Goal: Use online tool/utility

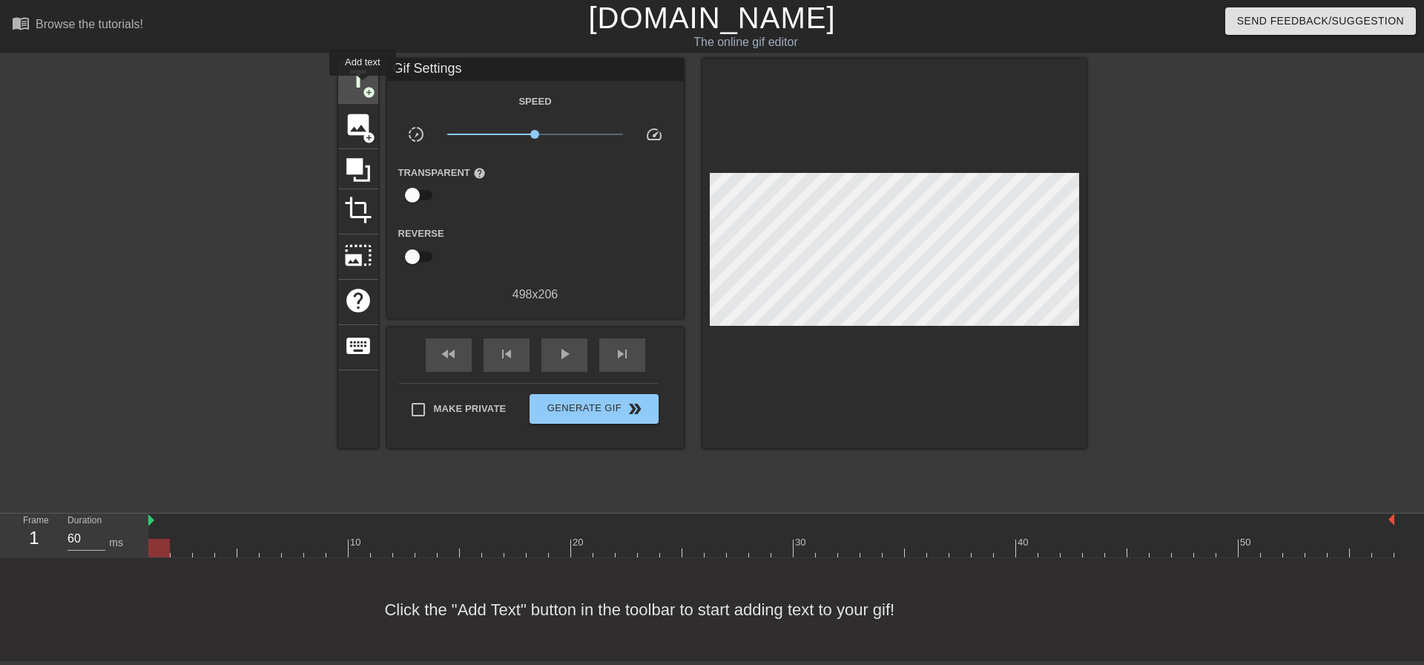
click at [363, 86] on span "add_circle" at bounding box center [369, 92] width 13 height 13
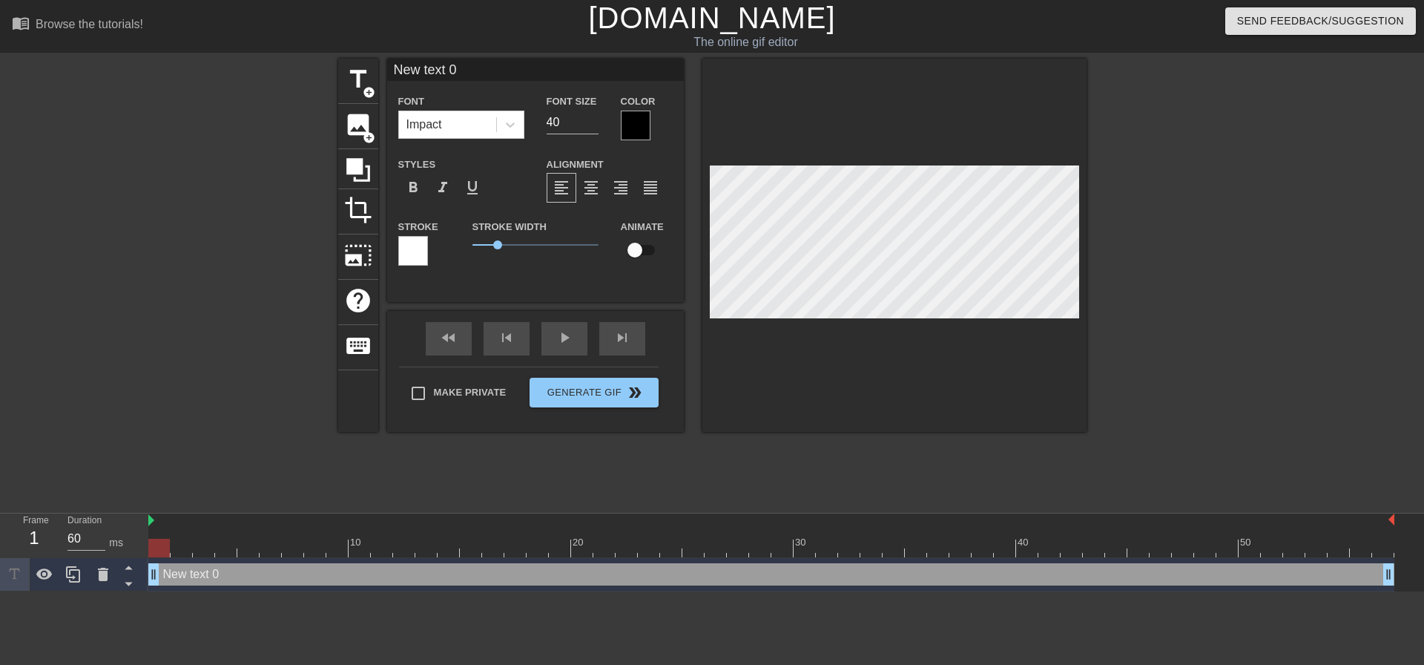
scroll to position [2, 4]
type input "P"
type textarea "P"
type input "Pr"
type textarea "Pr"
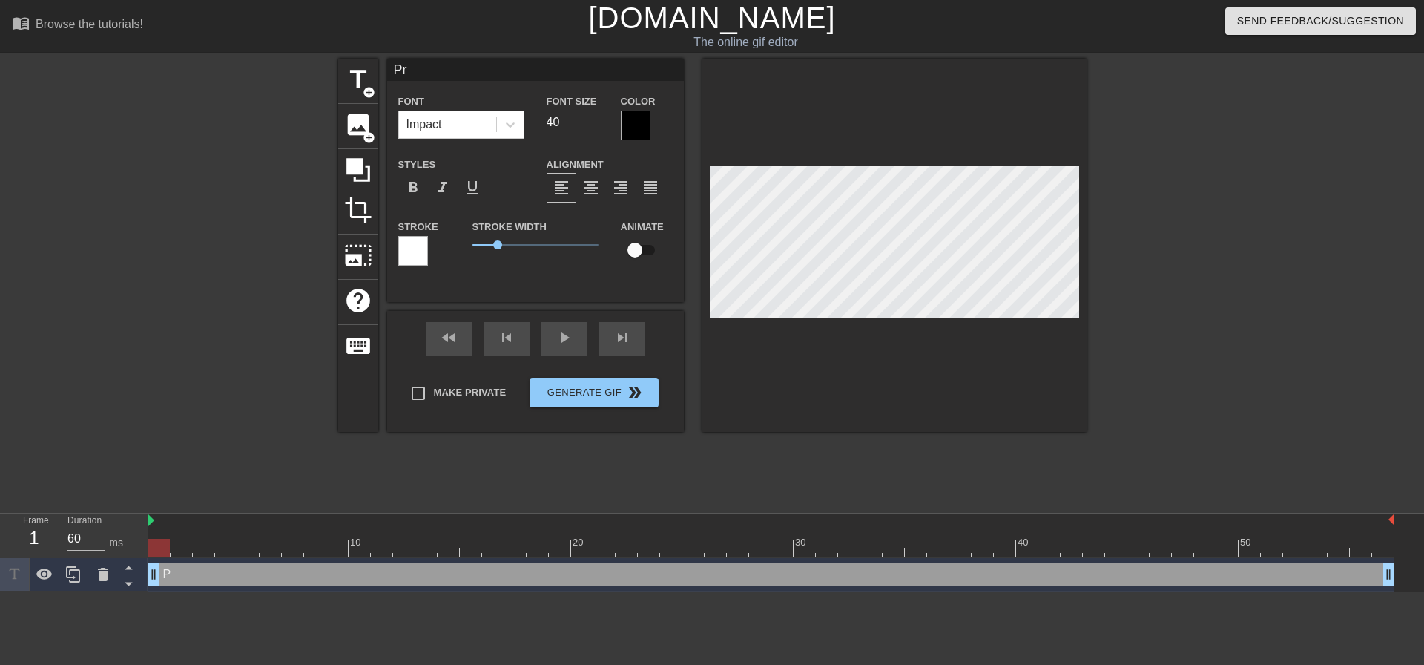
type input "Pri"
type textarea "Pri"
type input "Pris"
type textarea "Pris"
type input "Priso"
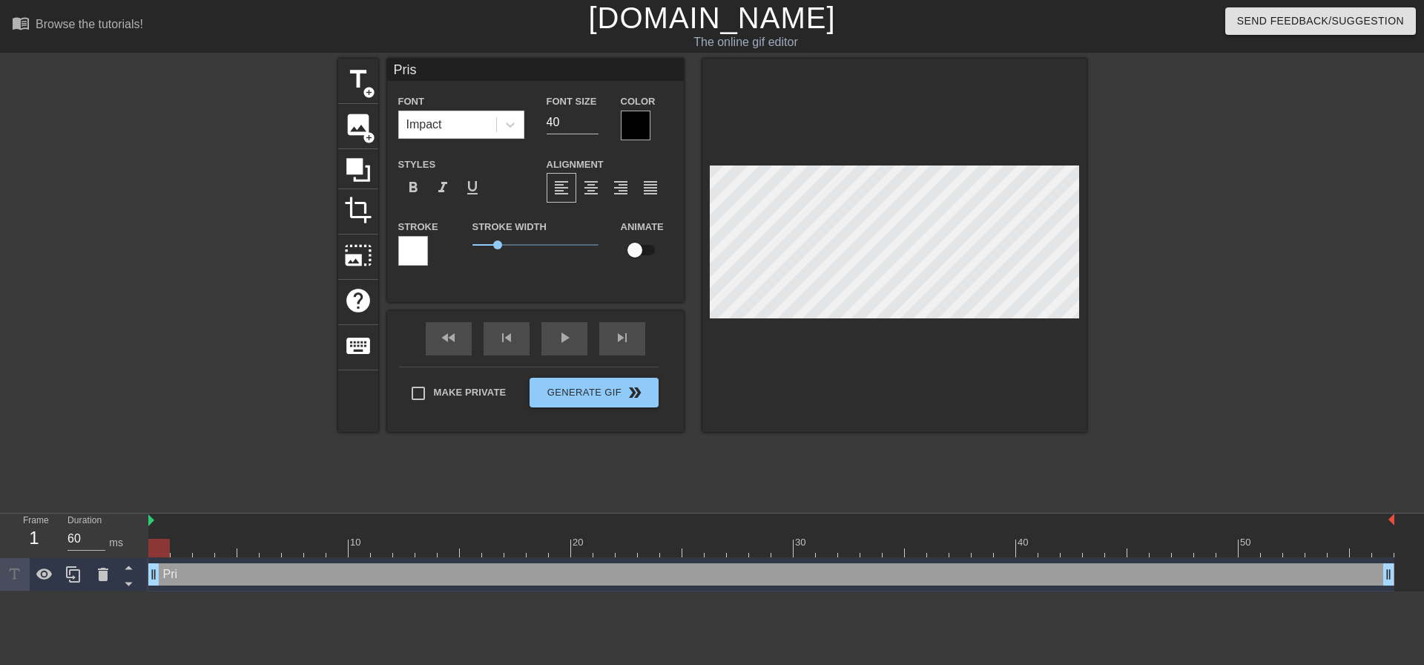
type textarea "Priso"
type input "Prison"
type textarea "Prison"
type input "Priso"
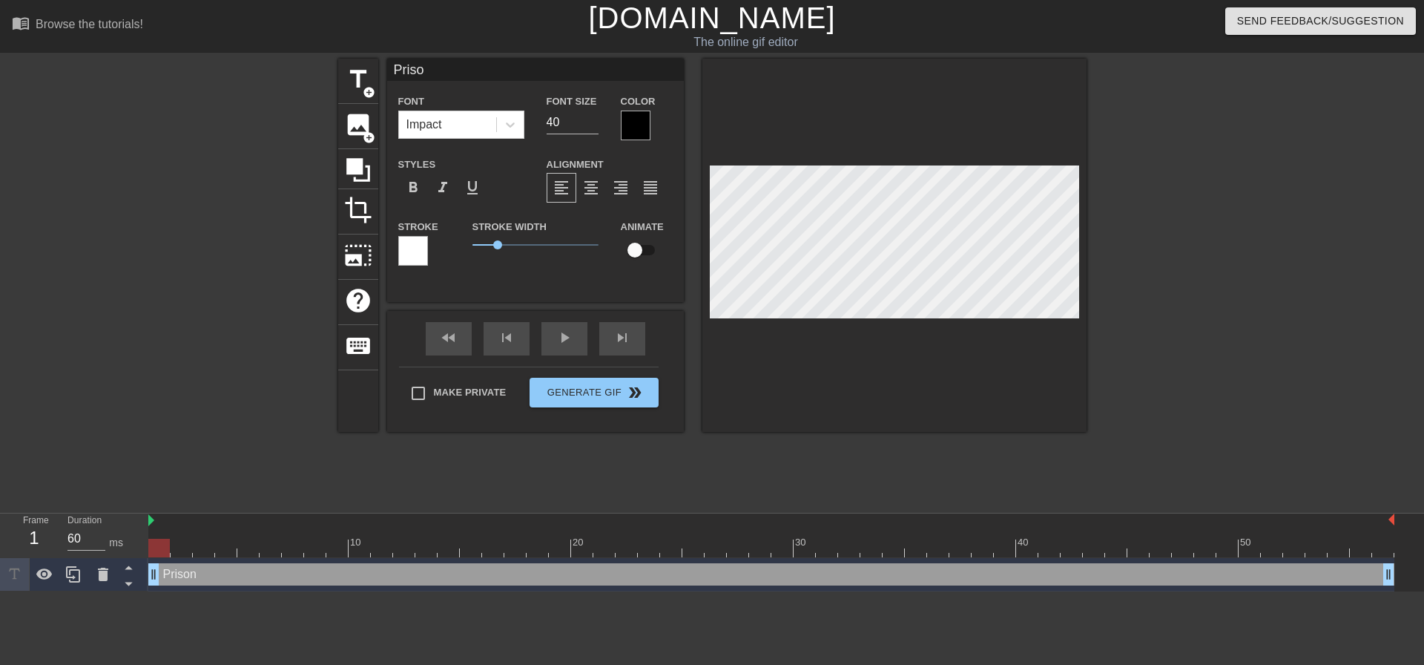
type textarea "Priso"
type input "Pris"
type textarea "Pris"
type input "Pri"
type textarea "Pri"
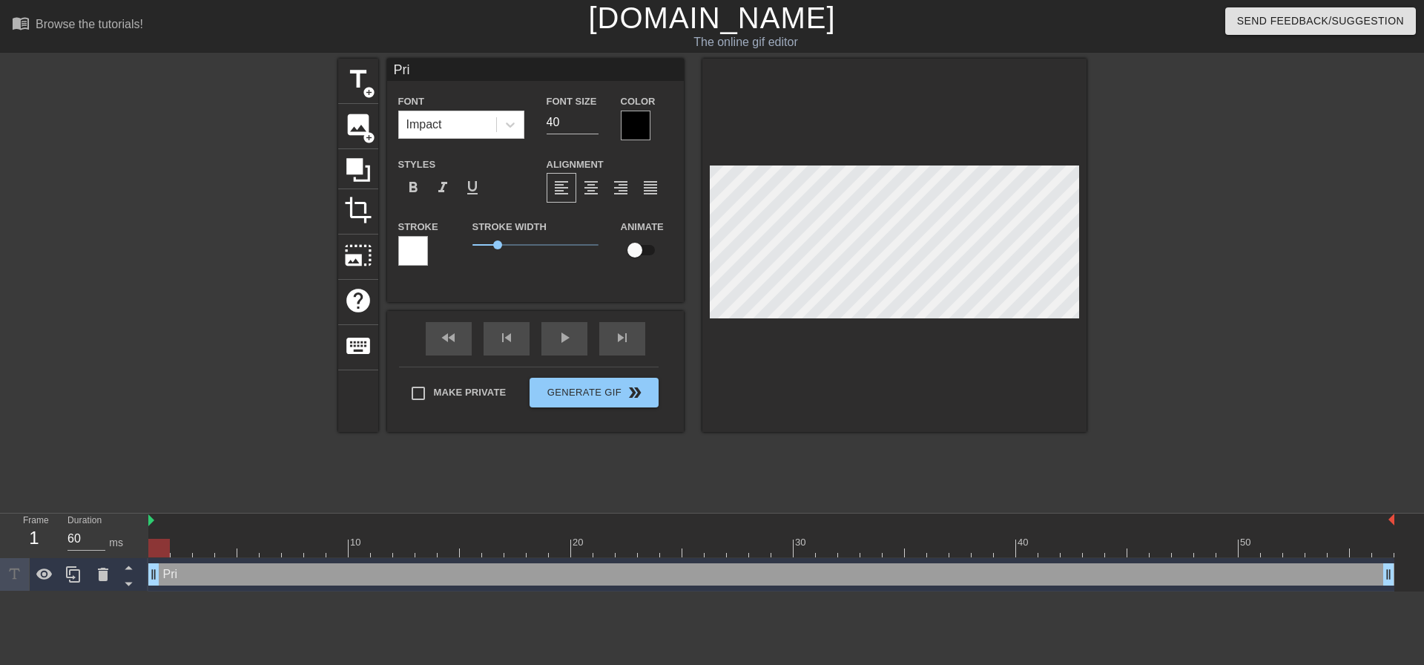
type input "Pr"
type textarea "Pr"
type input "P"
type textarea "P"
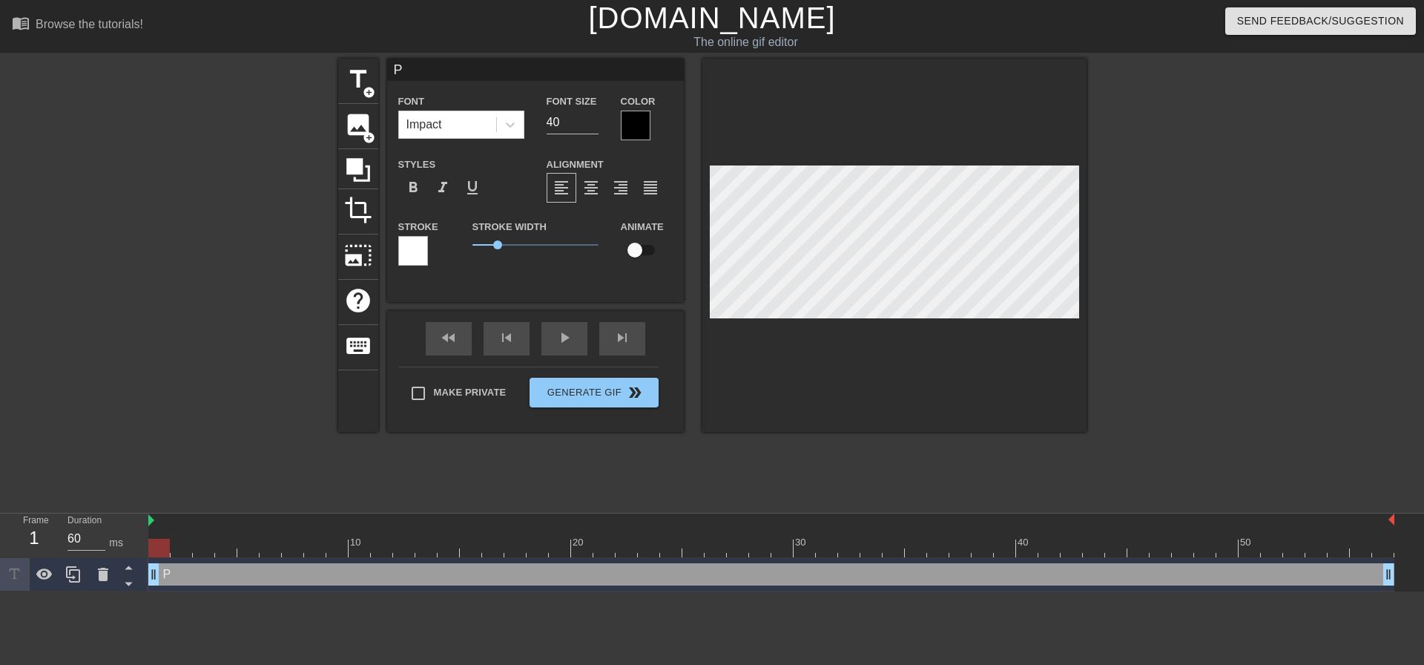
type input "PR"
type textarea "PR"
type input "PRI"
type textarea "PRI"
type input "PRIO"
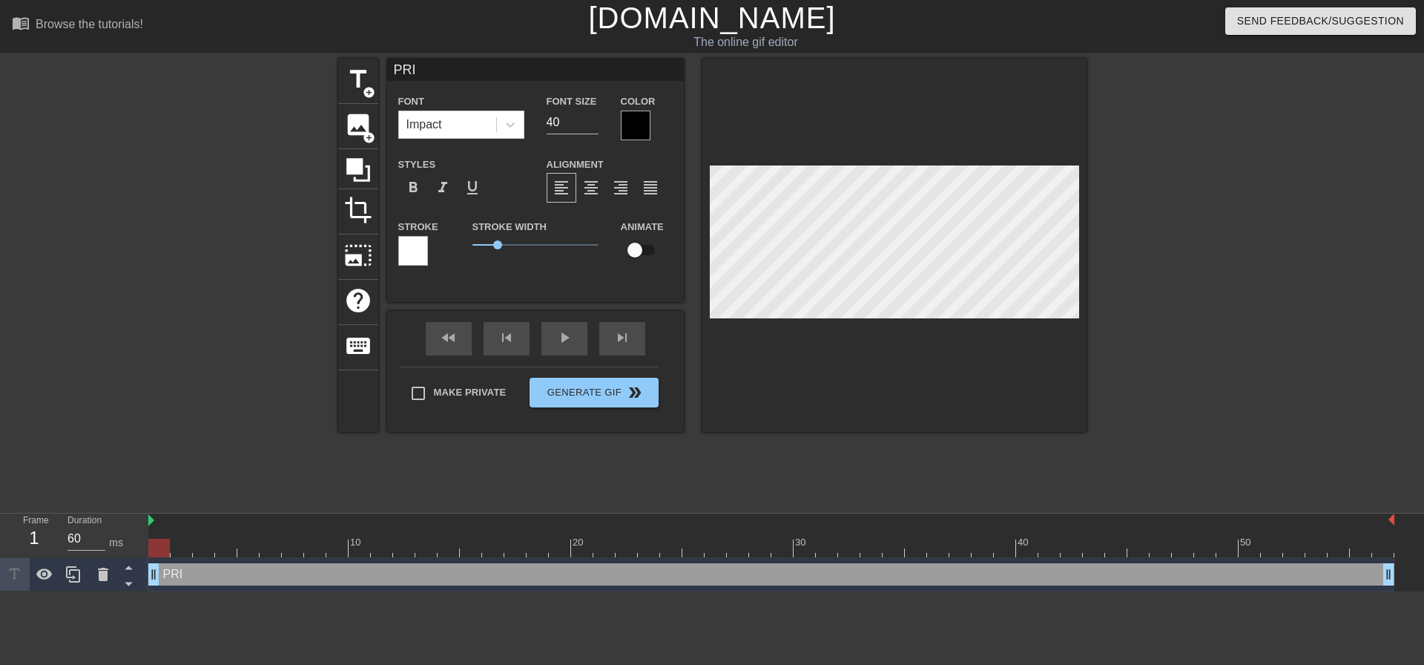
type textarea "PRIO"
type input "PRI"
type textarea "PRI"
type input "PRIS"
type textarea "PRIS"
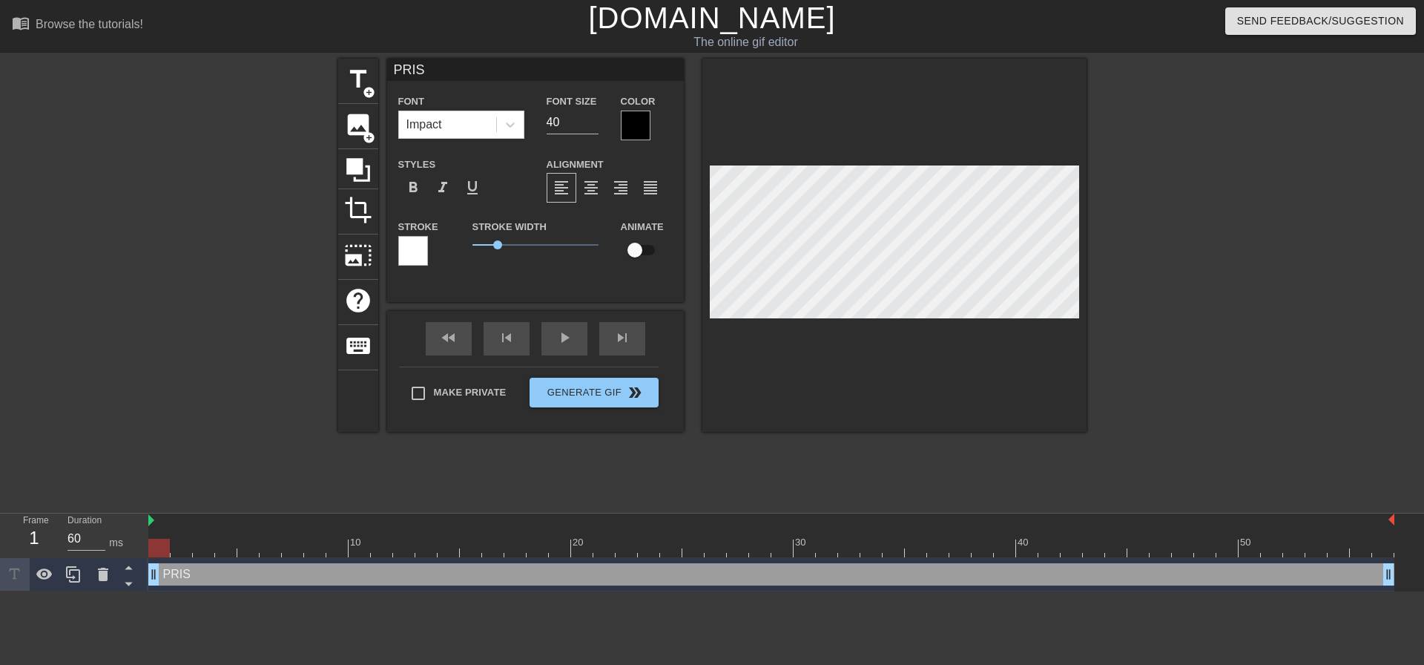
type input "PRISO"
type textarea "PRISO"
type input "PRISON"
type textarea "PRISON"
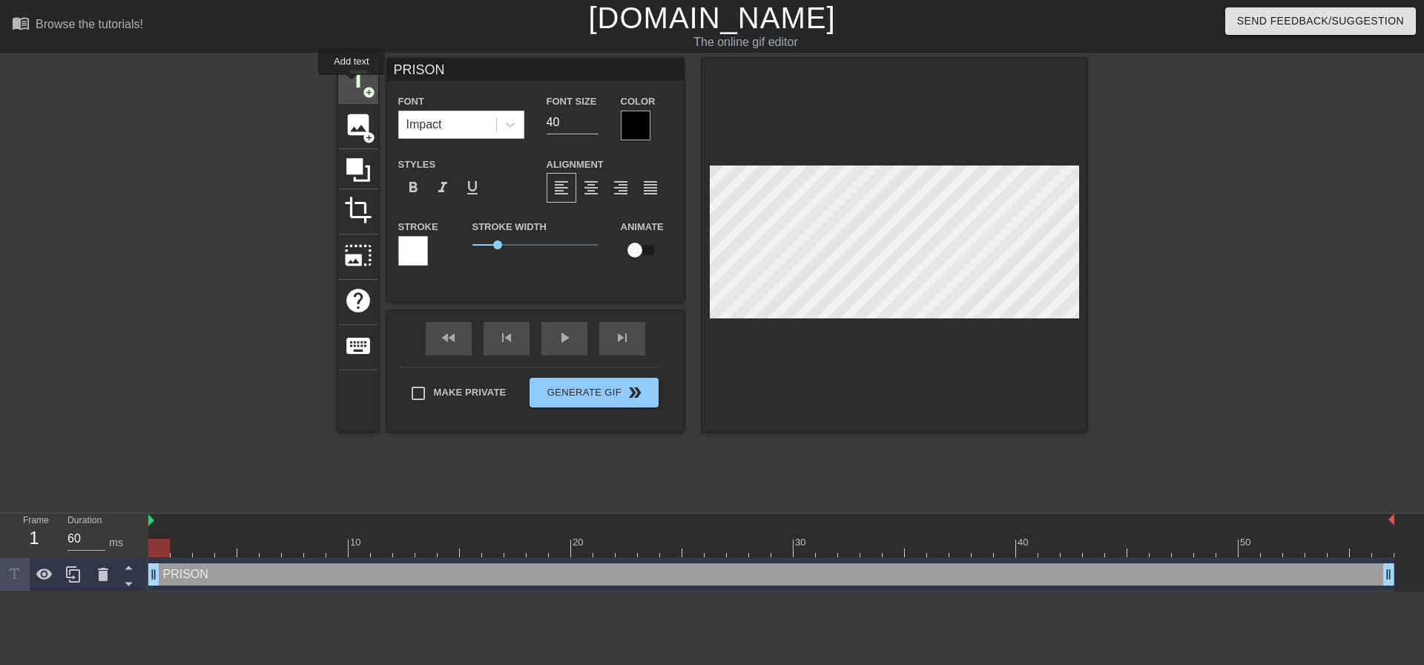
click at [352, 85] on span "title" at bounding box center [358, 79] width 28 height 28
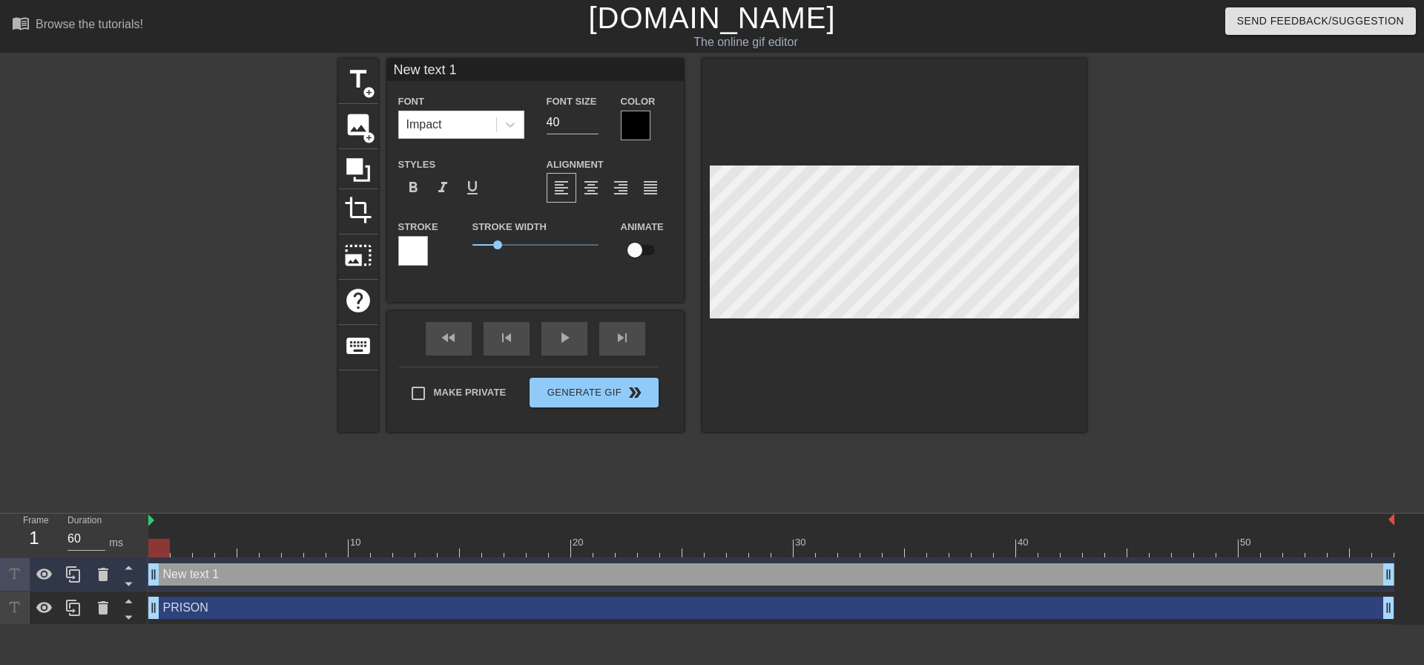
scroll to position [2, 4]
type input "B"
type textarea "B"
type input "B"
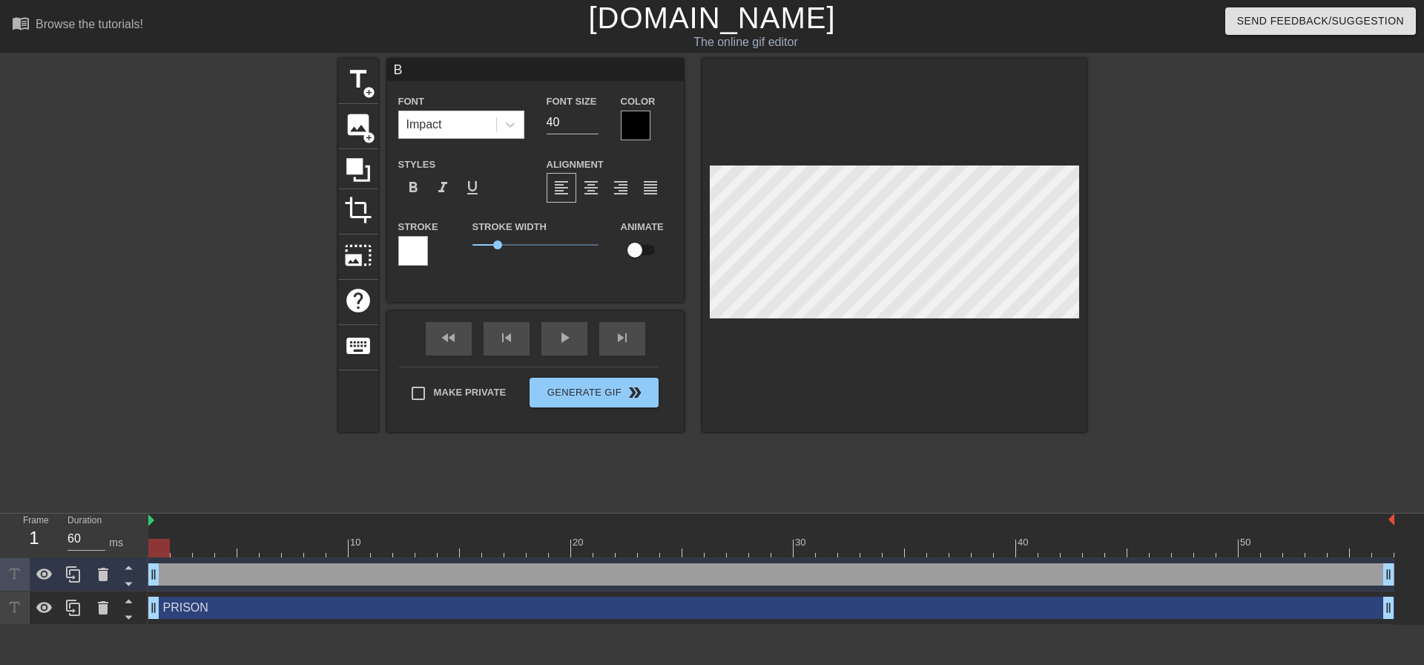
type textarea "BI"
type input "BIF"
type textarea "BIF"
type input "BIFF"
type textarea "BIFF"
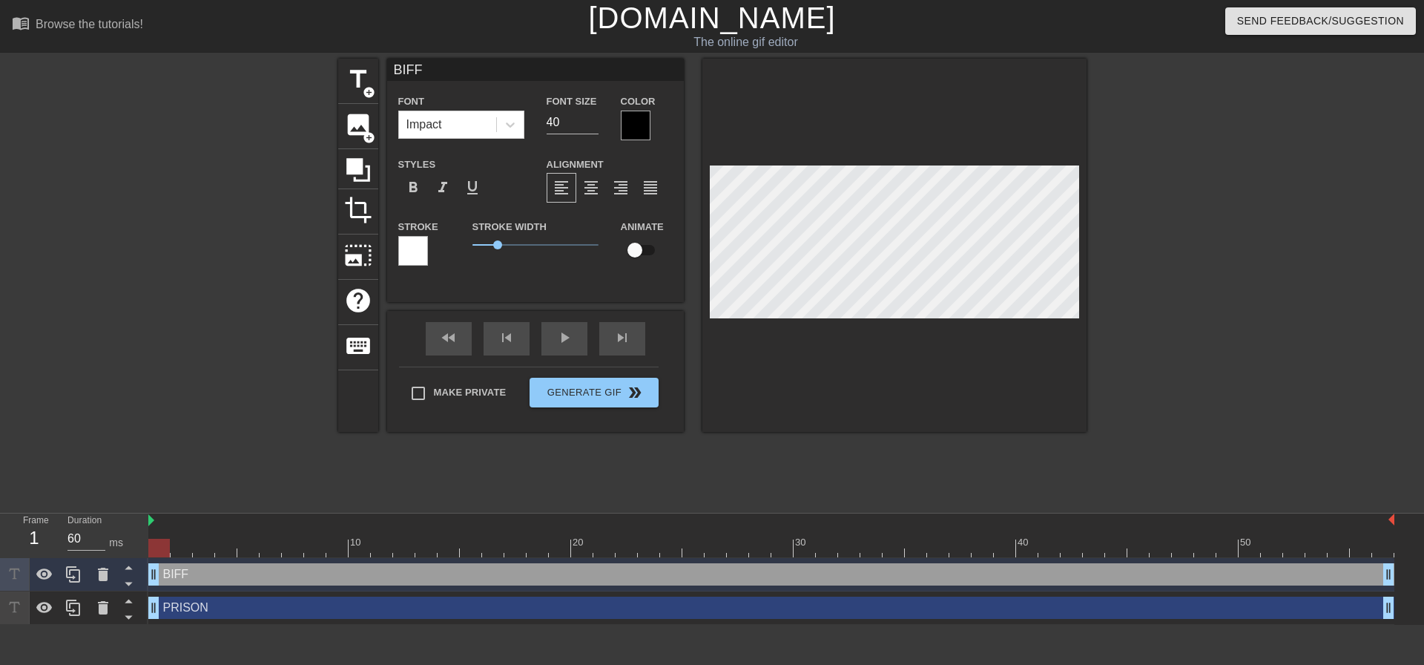
type input "BIFF A"
type textarea "BIFF A"
type input "BIFF AN"
type textarea "BIFF AN"
type input "BIFF AND"
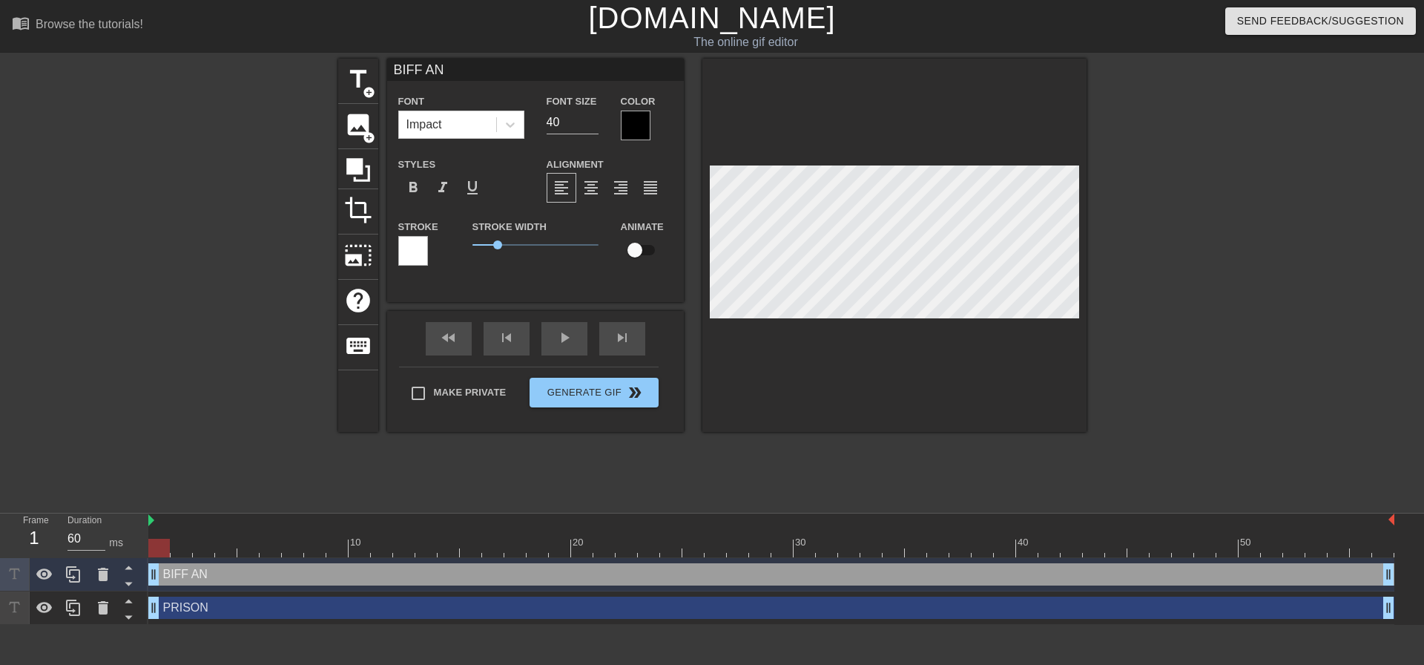
type textarea "BIFF AND"
type input "BIFF AND"
type textarea "BIFF AND T"
type input "BIFF AND TH"
type textarea "BIFF AND TH"
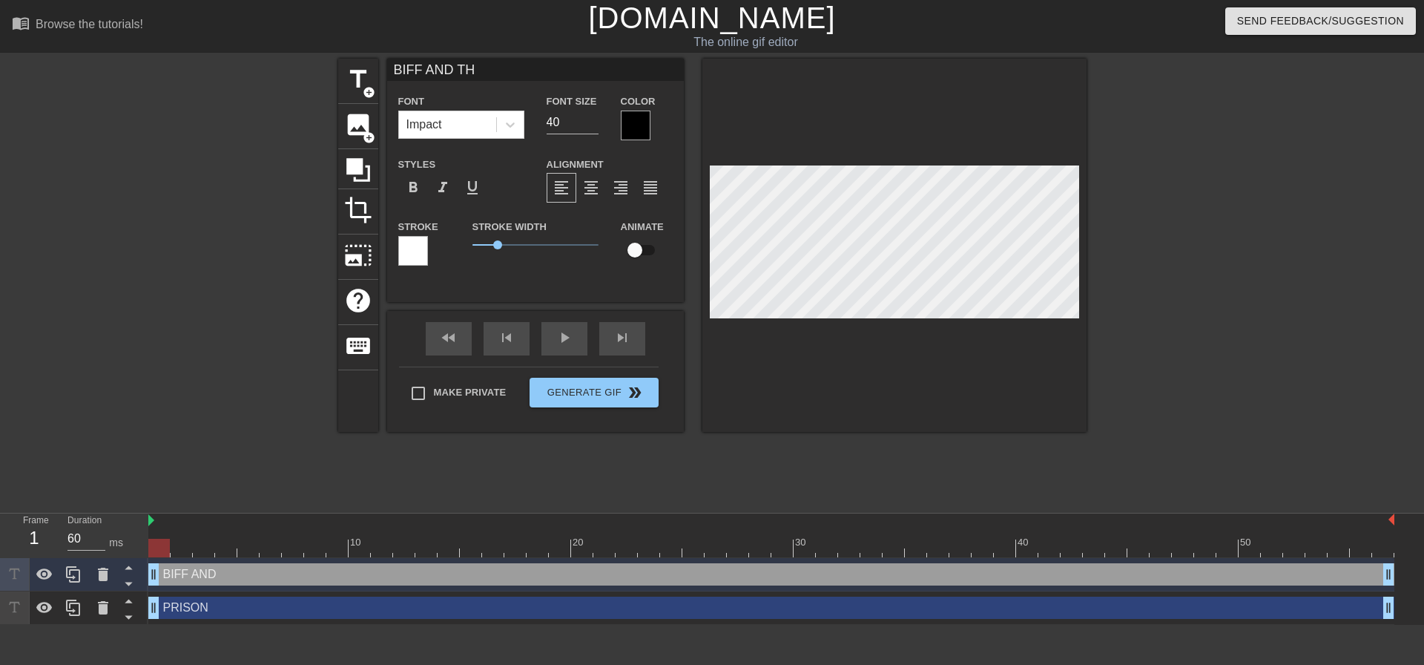
type input "BIFF AND THE"
type textarea "BIFF AND THE"
type input "BIFF AND THE"
type textarea "BIFF AND THE"
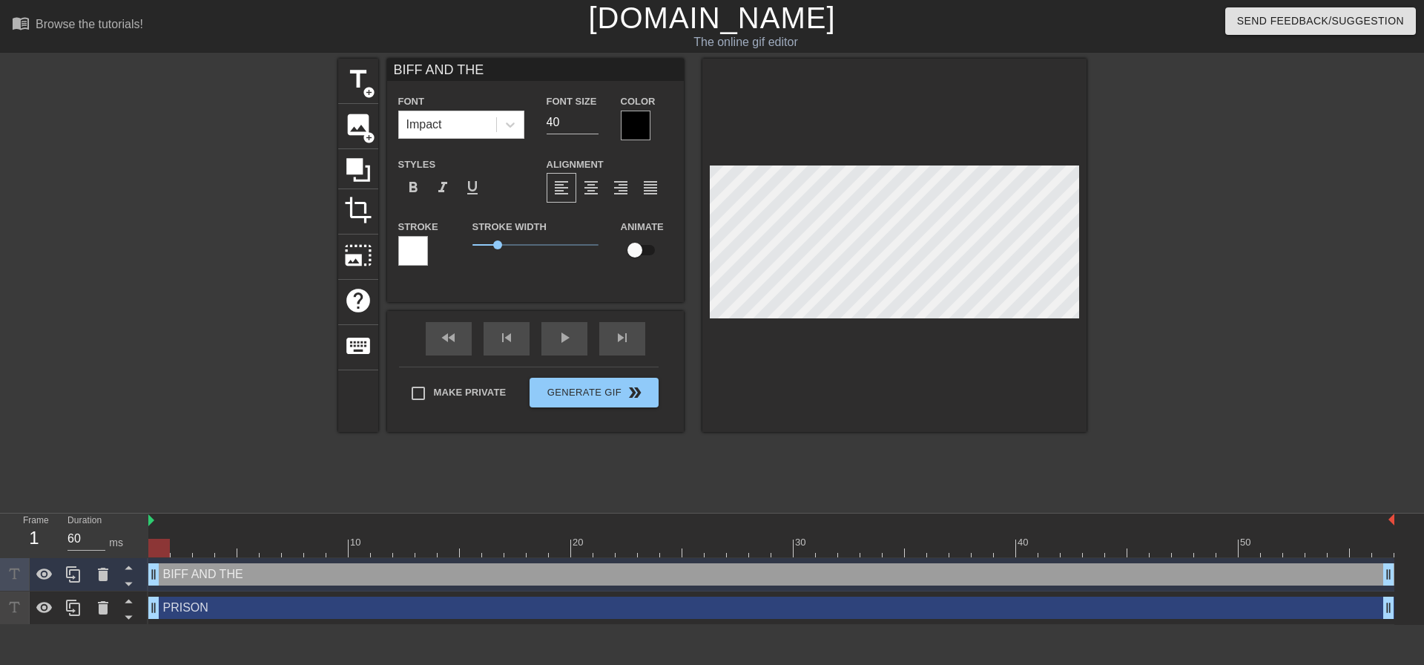
type input "BIFF AND THE"
type textarea "BIFF AND THE"
type input "BIFF AND TH"
type textarea "BIFF AND TH"
type input "BIFF AND T"
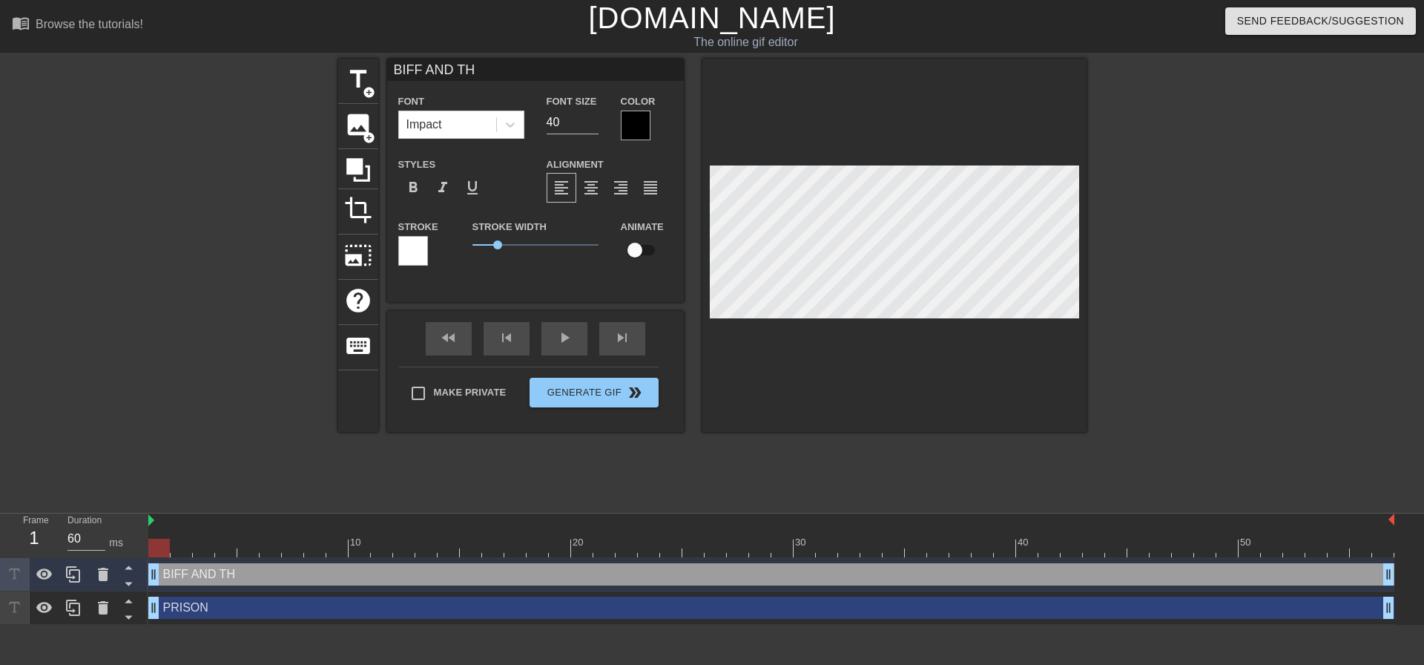
type textarea "BIFF AND T"
type input "BIFF AND"
type textarea "BIFF AND"
type input "BIFF AND"
type textarea "BIFF AND"
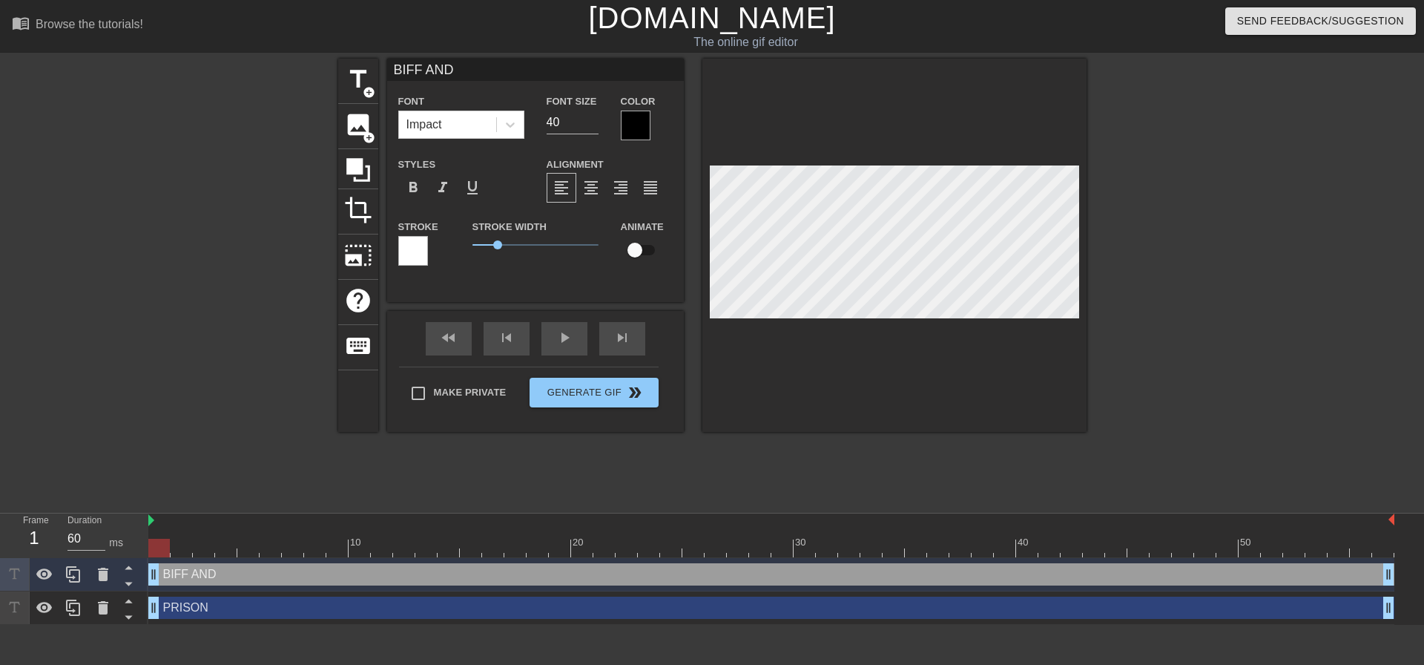
type input "BIFF AN"
type textarea "BIFF AN"
type input "BIFF A"
type textarea "BIFF A"
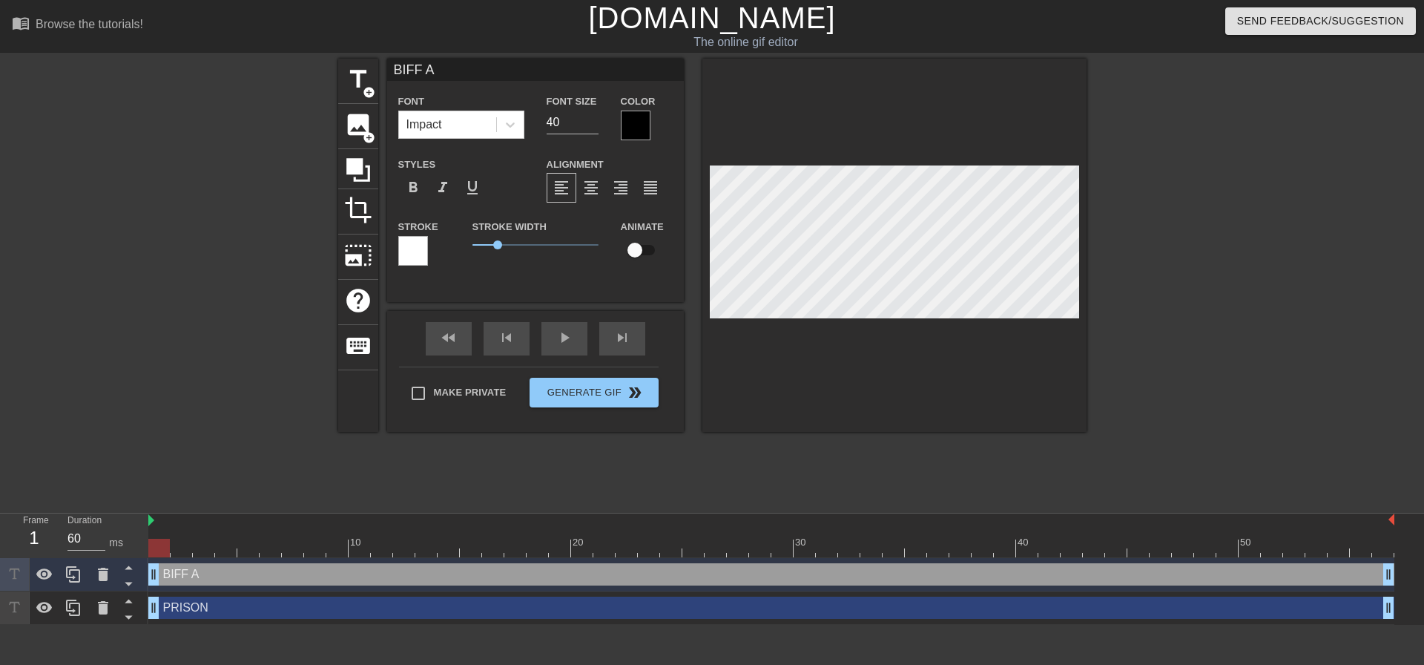
type input "BIFF"
type textarea "BIFF"
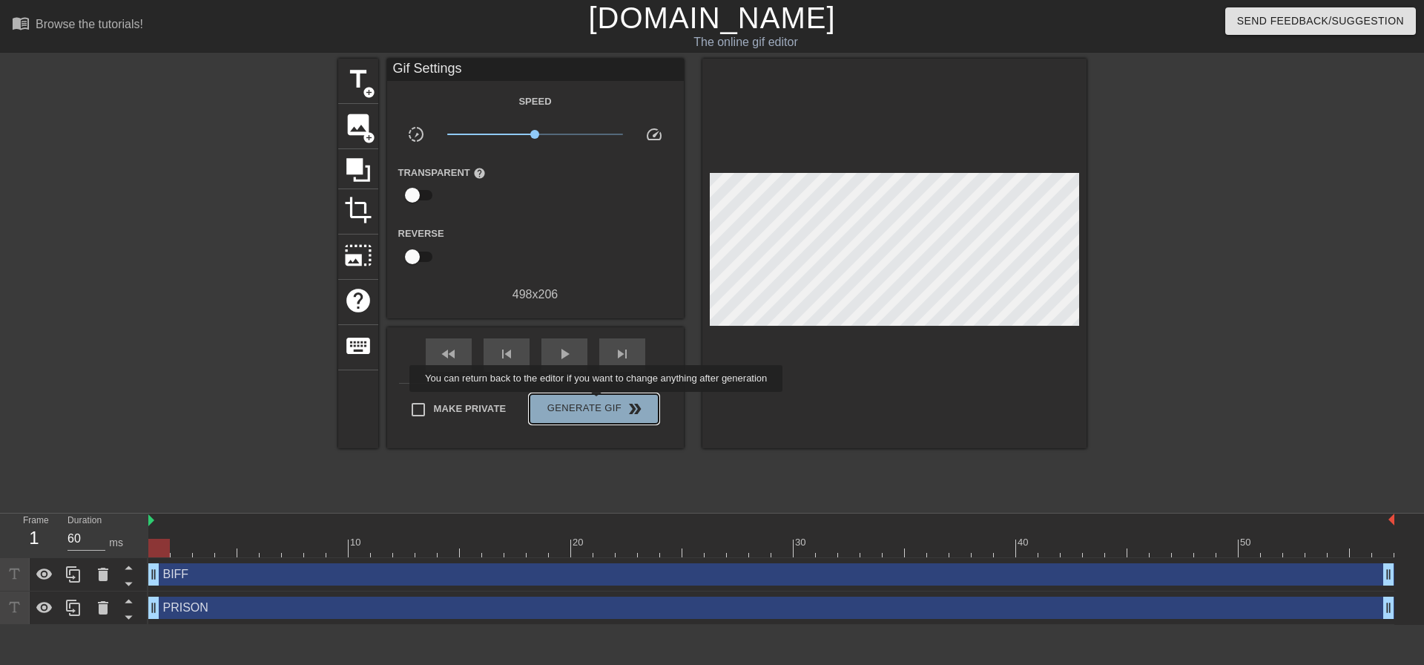
click at [598, 402] on span "Generate Gif double_arrow" at bounding box center [593, 409] width 116 height 18
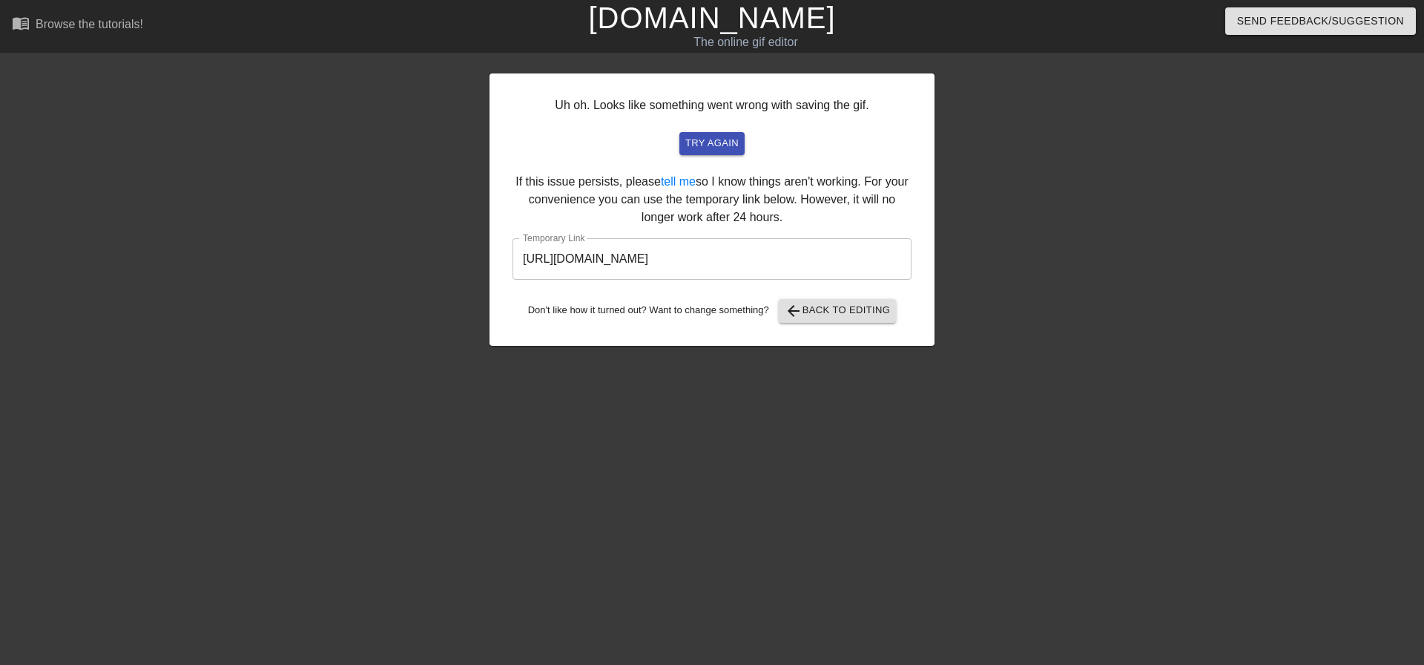
click at [775, 259] on input "[URL][DOMAIN_NAME]" at bounding box center [711, 259] width 399 height 42
